Goal: Task Accomplishment & Management: Use online tool/utility

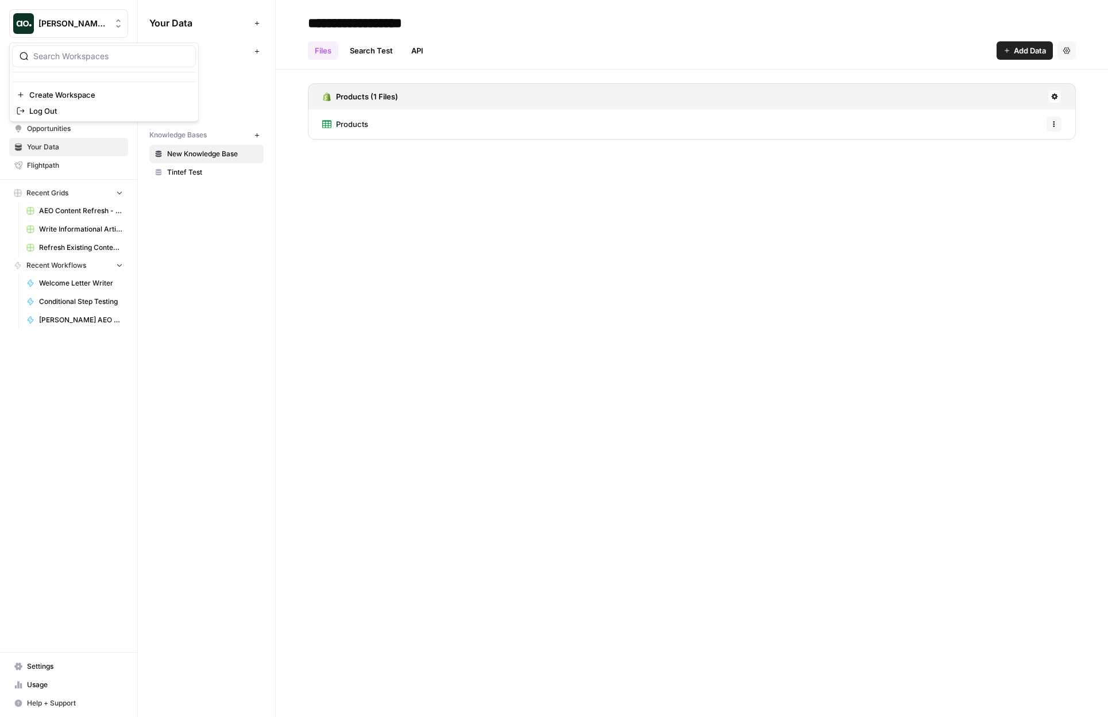
click at [90, 29] on button "[PERSON_NAME] testing" at bounding box center [68, 23] width 119 height 29
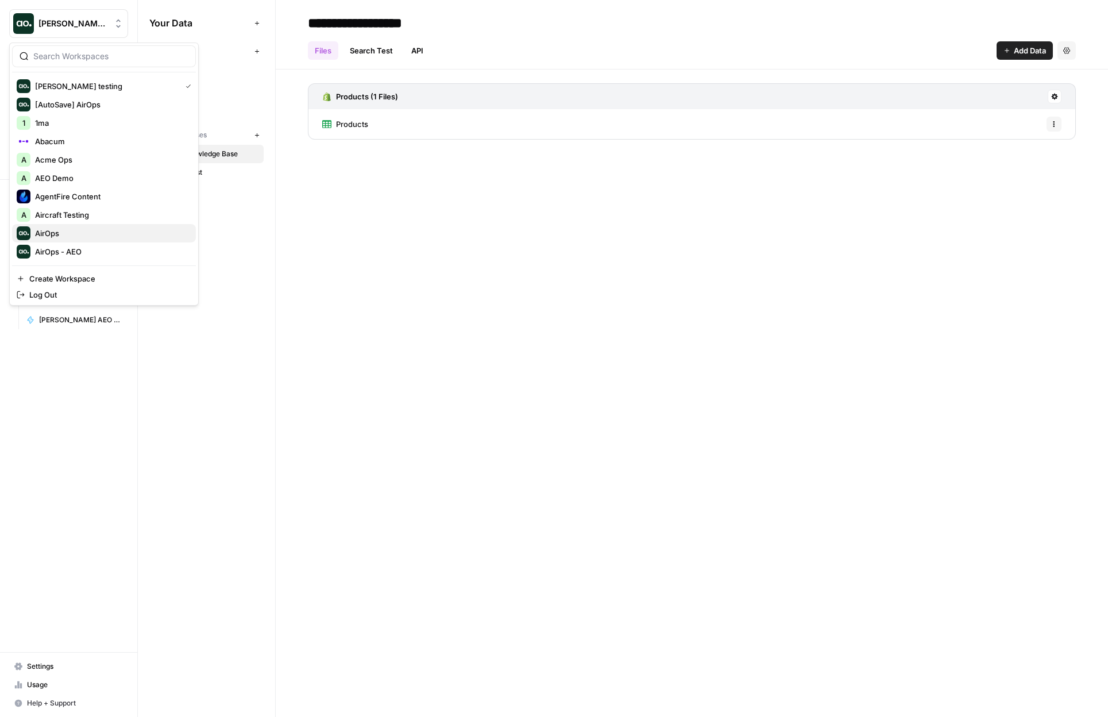
click at [78, 228] on span "AirOps" at bounding box center [111, 233] width 152 height 11
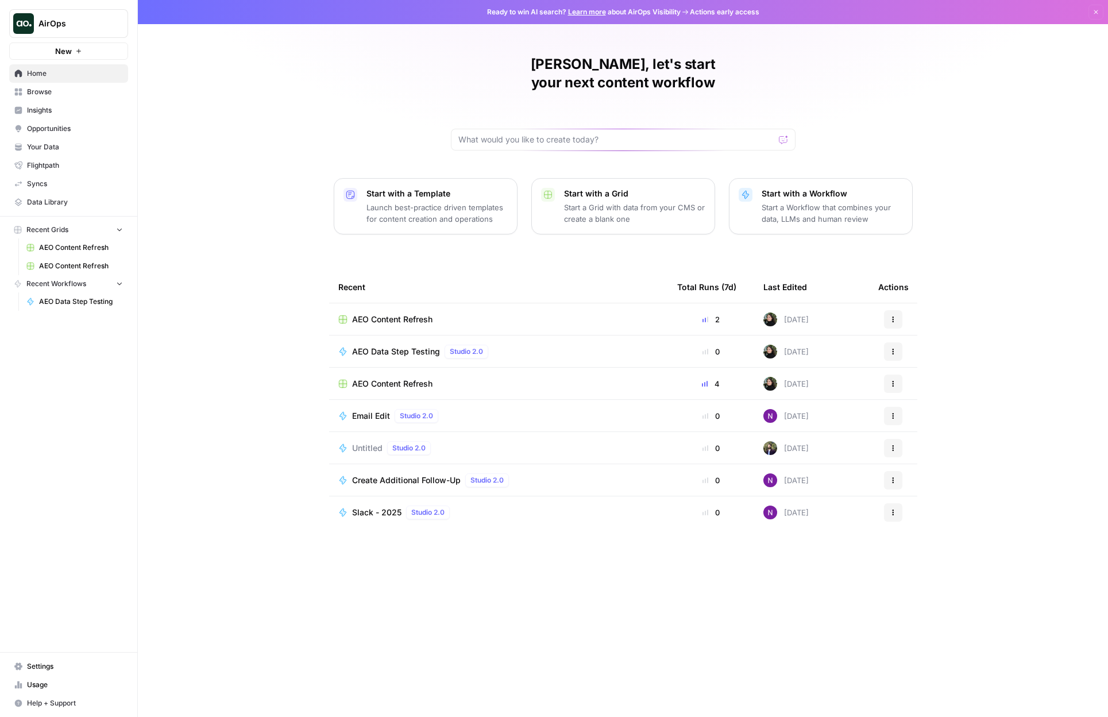
click at [387, 346] on span "AEO Data Step Testing" at bounding box center [396, 351] width 88 height 11
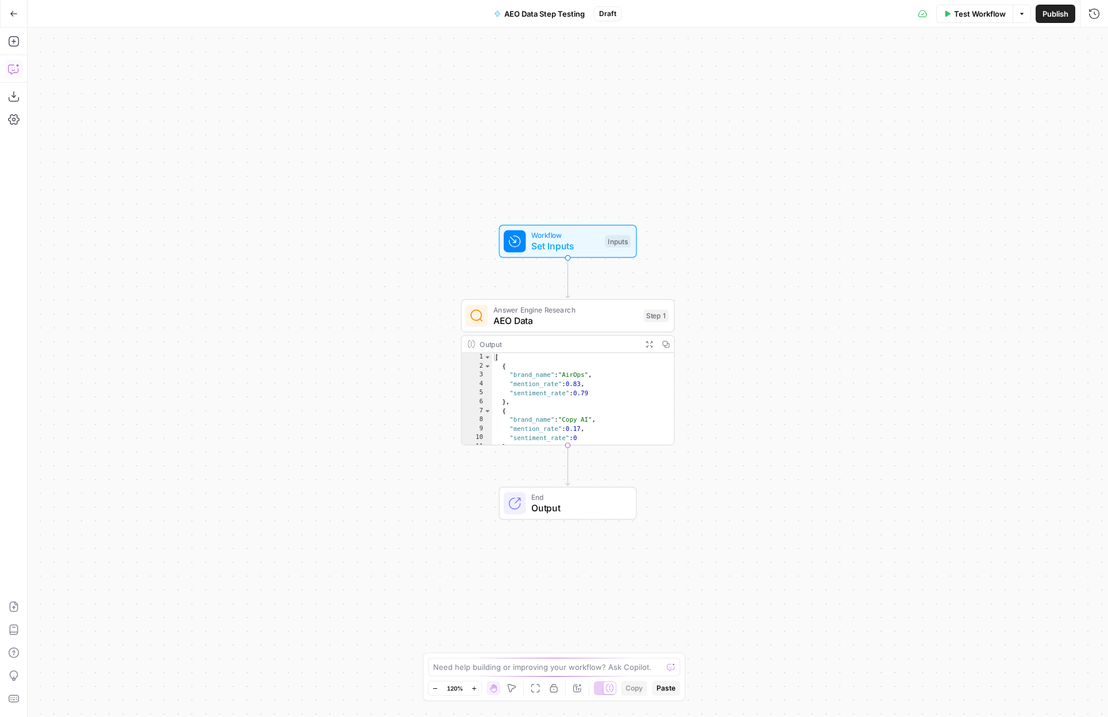
click at [13, 6] on button "Go Back" at bounding box center [13, 13] width 21 height 21
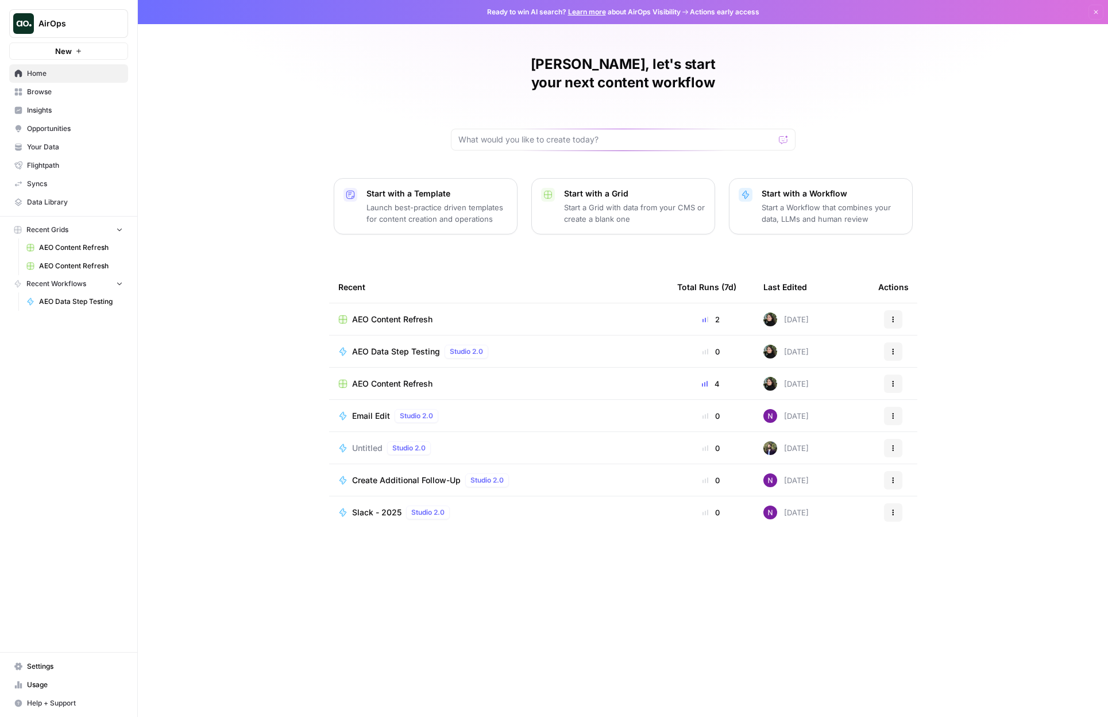
click at [55, 20] on span "AirOps" at bounding box center [73, 23] width 70 height 11
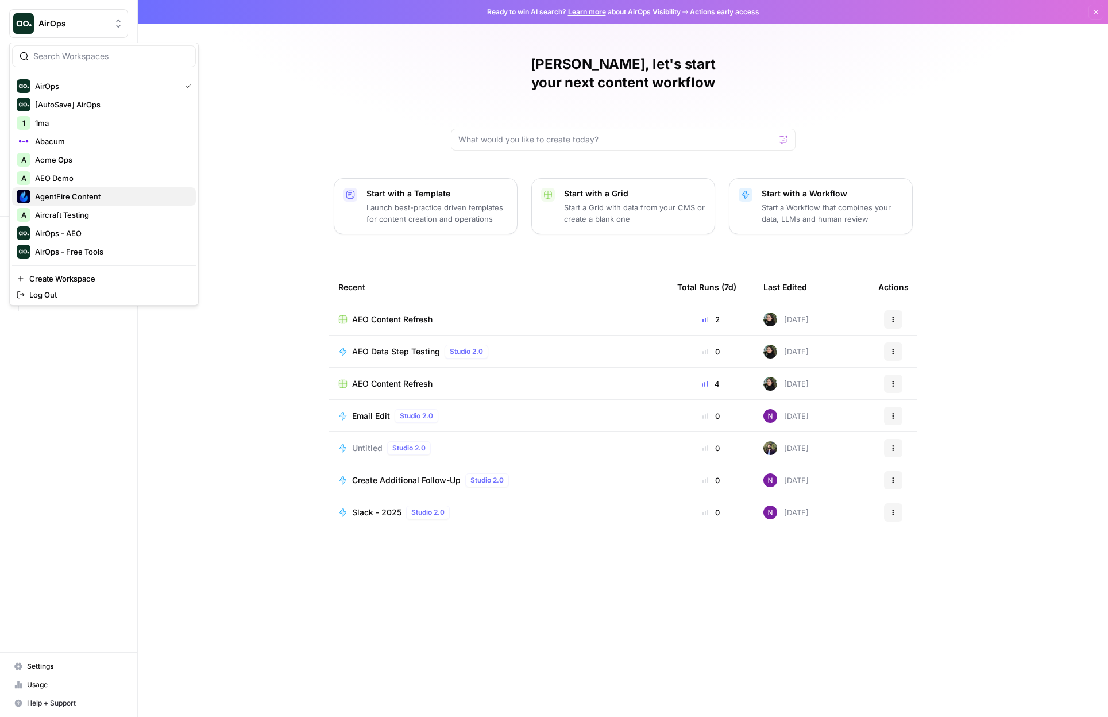
click at [86, 191] on span "AgentFire Content" at bounding box center [111, 196] width 152 height 11
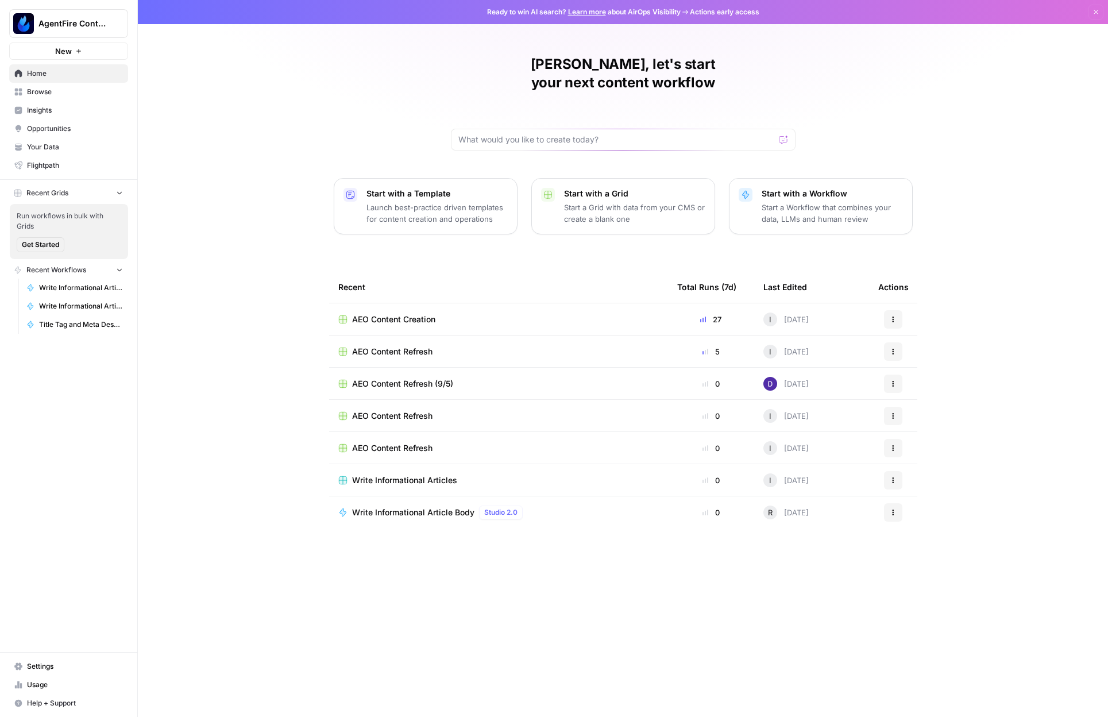
click at [59, 74] on span "Home" at bounding box center [75, 73] width 96 height 10
click at [58, 95] on span "Browse" at bounding box center [75, 92] width 96 height 10
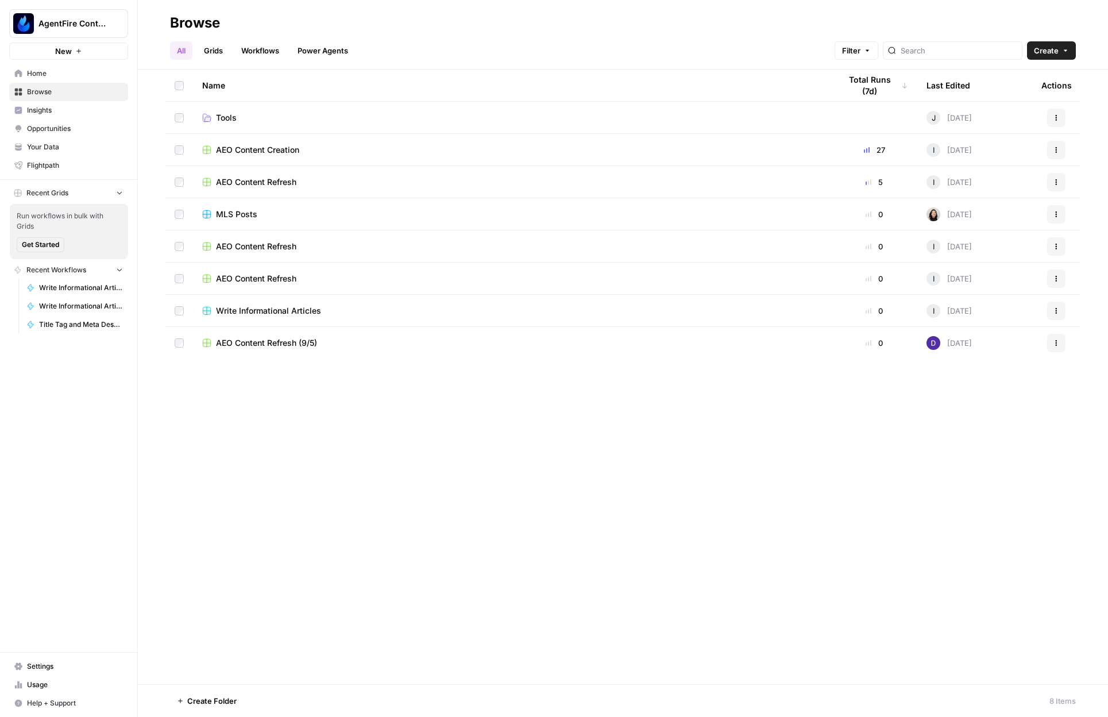
click at [260, 47] on link "Workflows" at bounding box center [260, 50] width 52 height 18
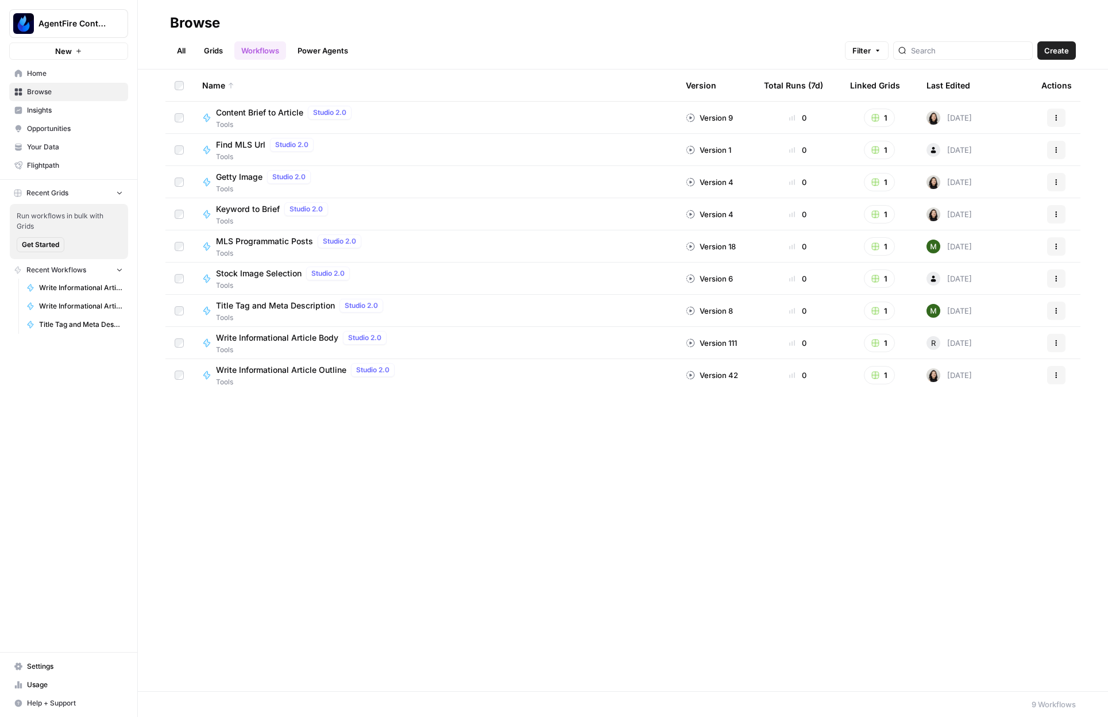
click at [278, 291] on td "Stock Image Selection Studio 2.0 Tools" at bounding box center [435, 279] width 484 height 32
click at [267, 274] on span "Stock Image Selection" at bounding box center [259, 273] width 86 height 11
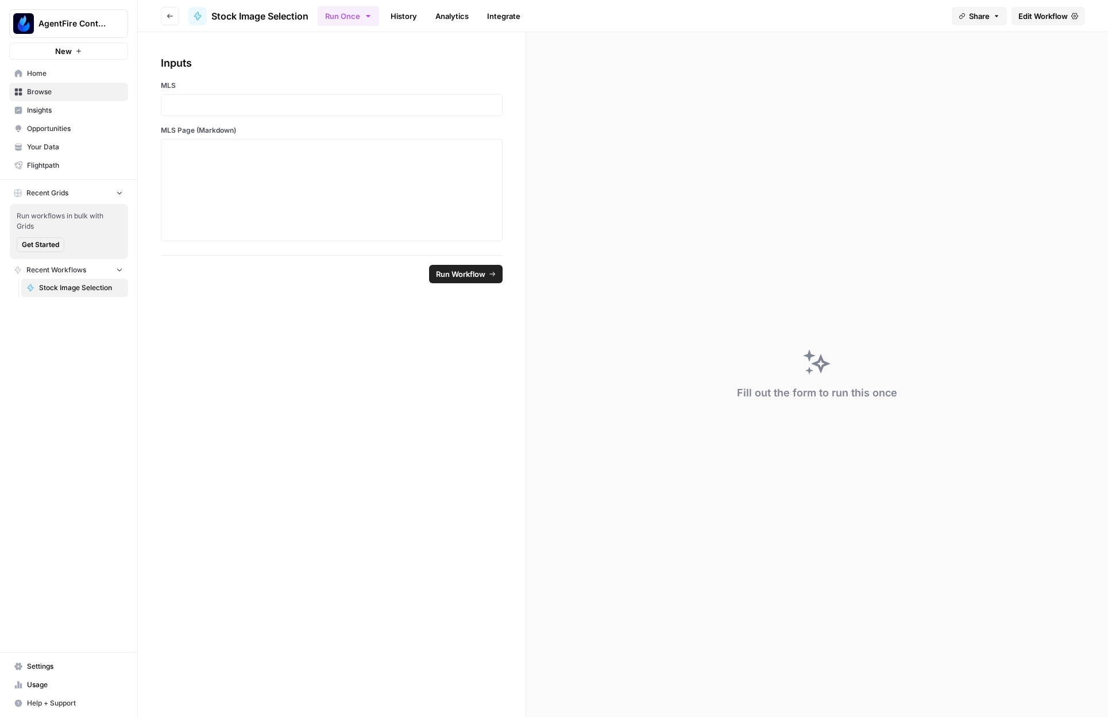
click at [1060, 9] on link "Edit Workflow" at bounding box center [1049, 16] width 74 height 18
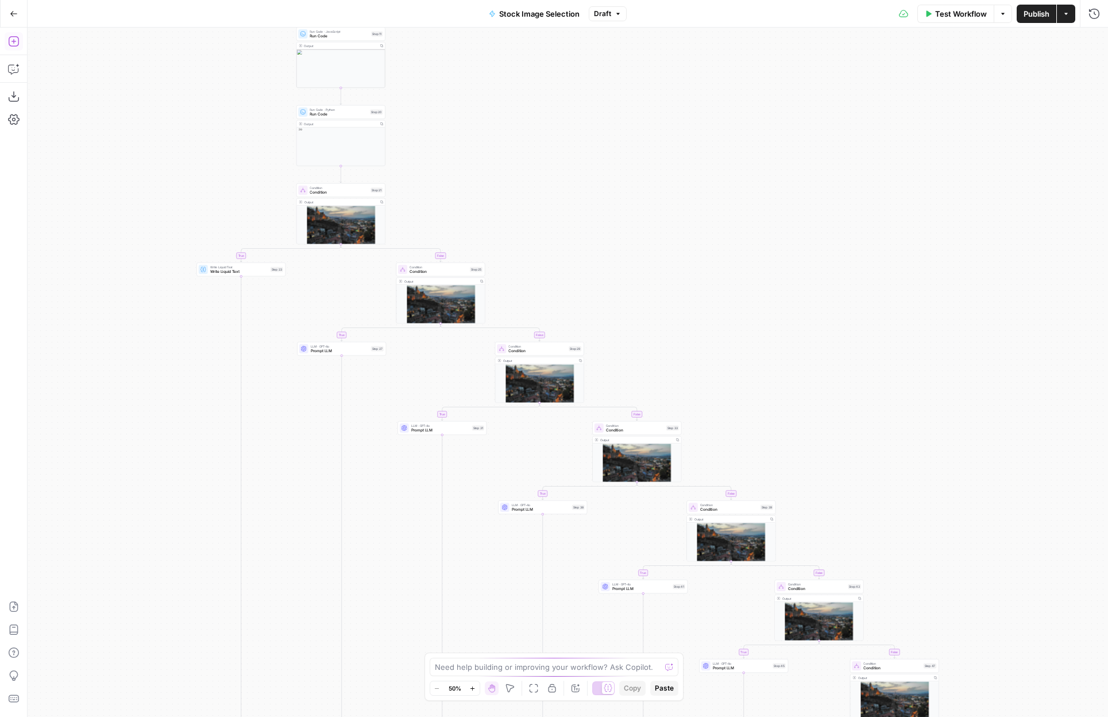
click at [17, 41] on icon "button" at bounding box center [13, 41] width 11 height 11
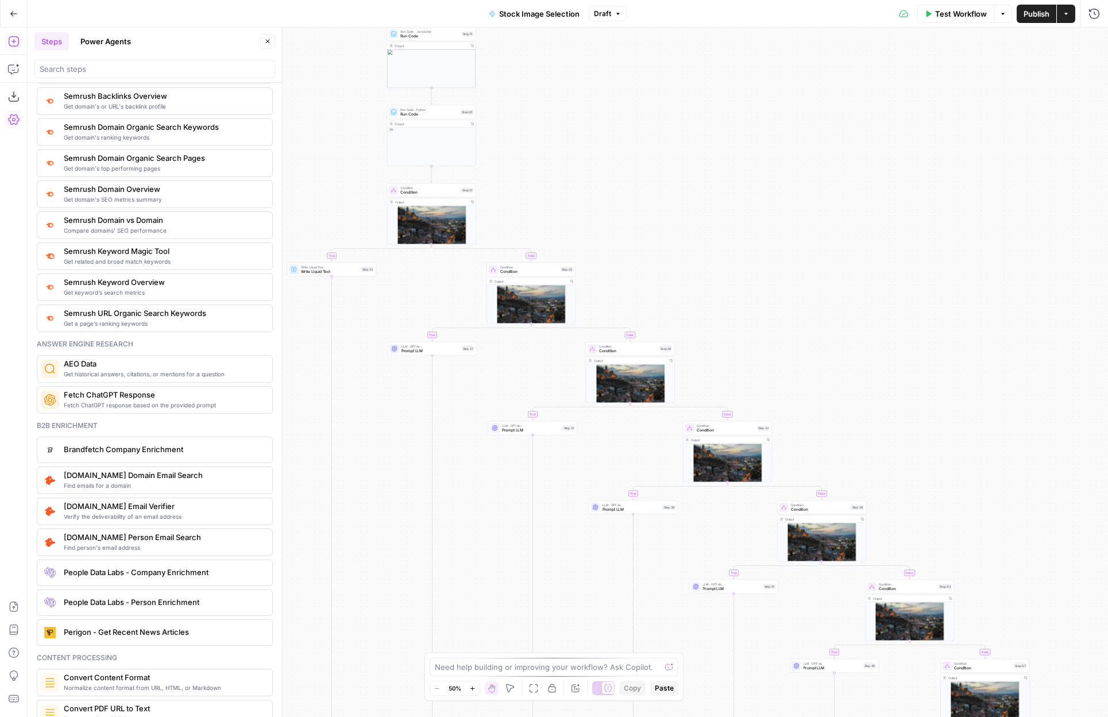
scroll to position [1273, 0]
